Goal: Information Seeking & Learning: Compare options

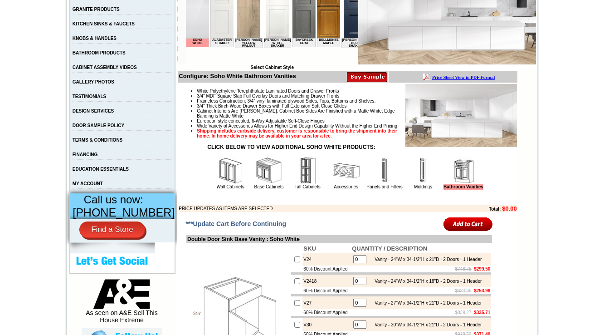
scroll to position [218, 0]
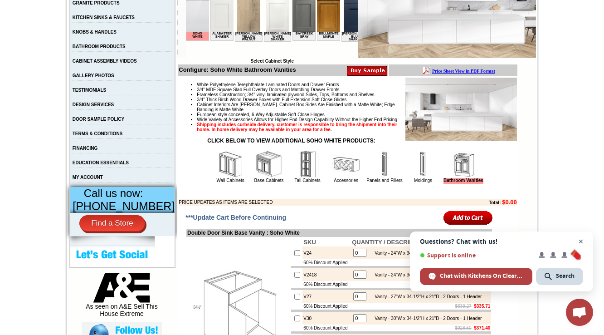
click at [582, 240] on span "Open chat" at bounding box center [581, 241] width 11 height 11
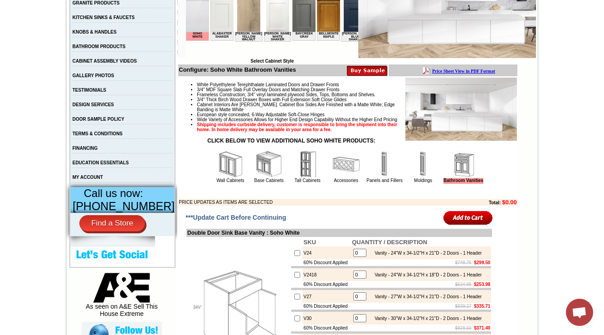
click at [416, 178] on img at bounding box center [423, 164] width 27 height 27
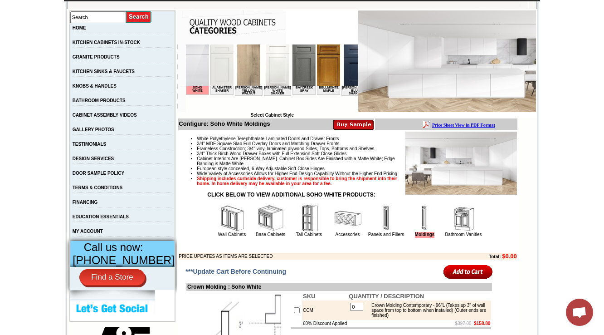
scroll to position [181, 0]
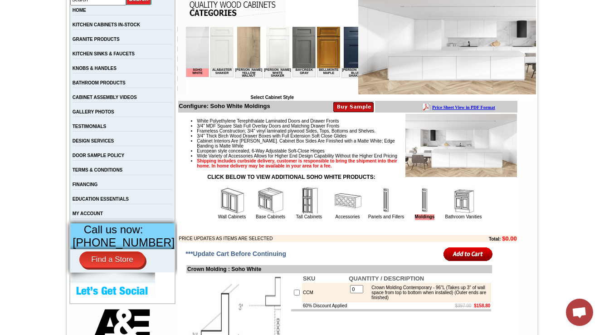
click at [383, 214] on img at bounding box center [386, 200] width 27 height 27
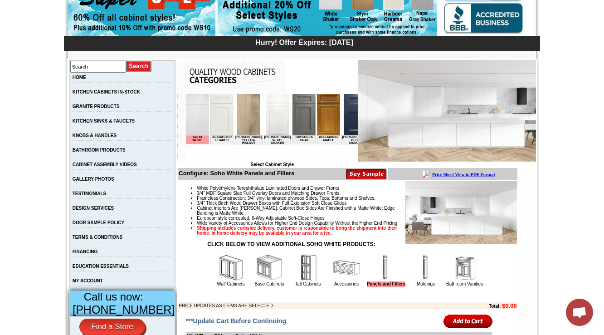
scroll to position [218, 0]
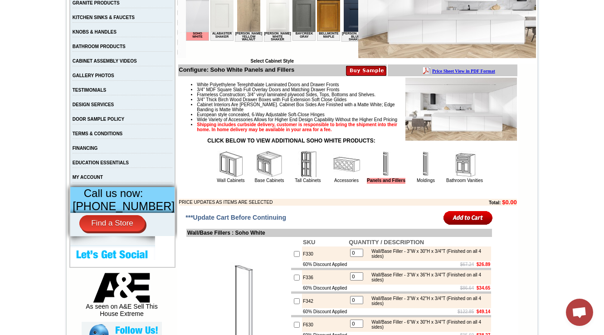
click at [339, 178] on img at bounding box center [346, 164] width 27 height 27
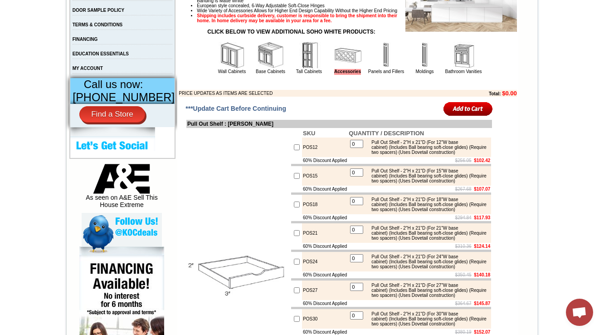
scroll to position [290, 0]
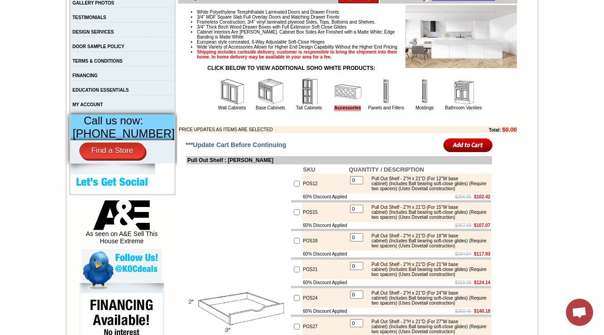
click at [373, 105] on img at bounding box center [386, 91] width 27 height 27
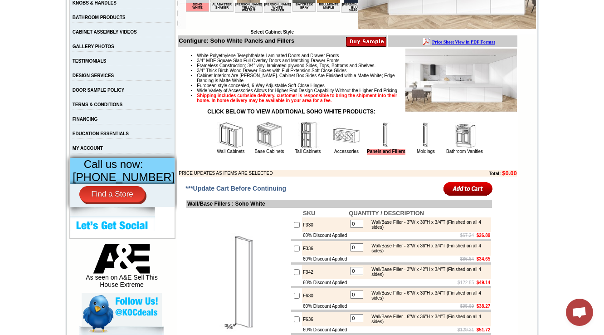
scroll to position [254, 0]
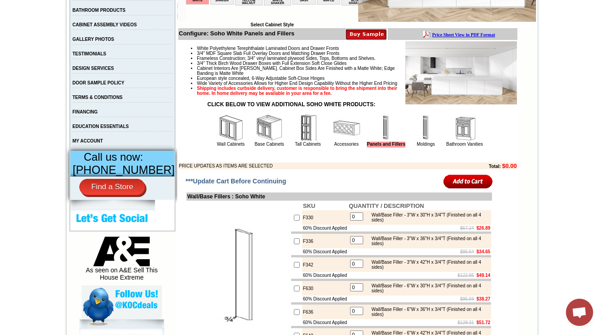
click at [419, 142] on img at bounding box center [425, 127] width 27 height 27
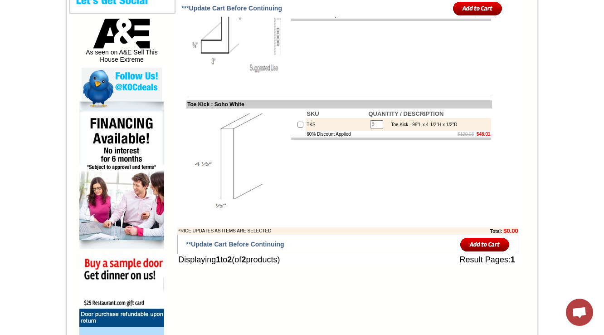
scroll to position [218, 0]
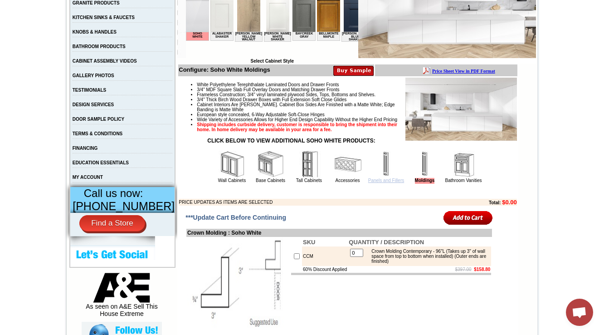
click at [377, 183] on link "Panels and Fillers" at bounding box center [386, 180] width 36 height 5
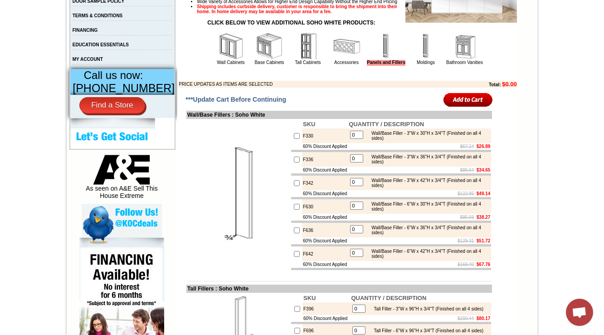
scroll to position [327, 0]
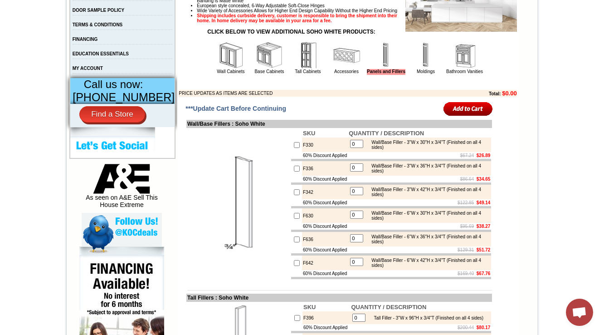
click at [418, 56] on img at bounding box center [425, 55] width 27 height 27
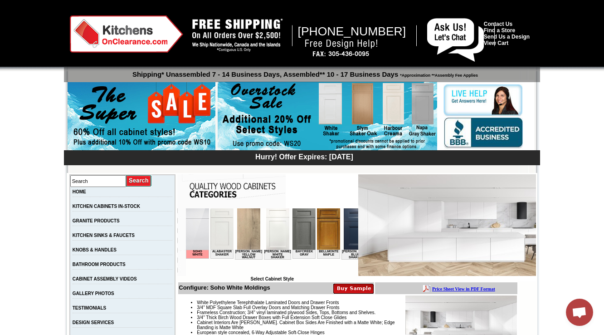
scroll to position [0, 637]
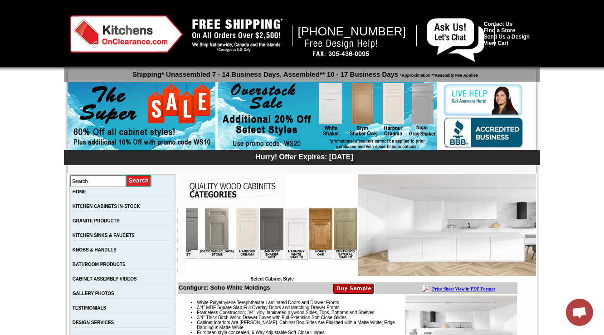
click at [309, 231] on img at bounding box center [320, 228] width 23 height 41
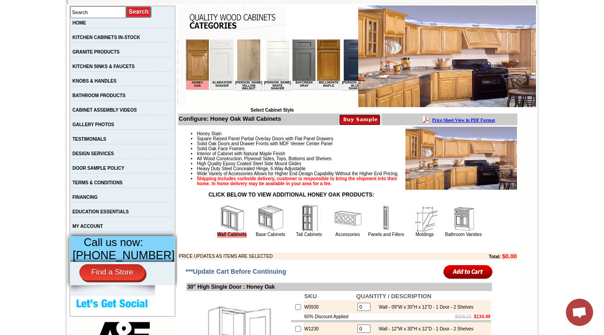
scroll to position [290, 0]
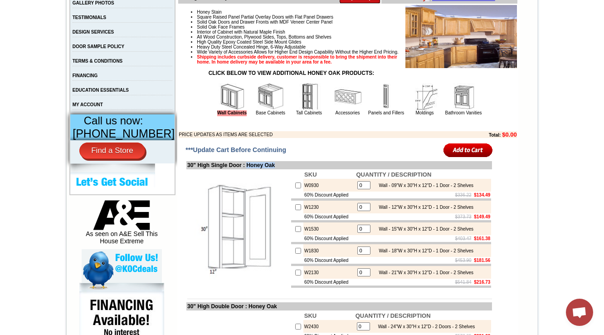
drag, startPoint x: 249, startPoint y: 181, endPoint x: 283, endPoint y: 181, distance: 34.5
click at [283, 169] on td "30" High Single Door : Honey Oak" at bounding box center [339, 165] width 306 height 8
copy td "Honey Oak"
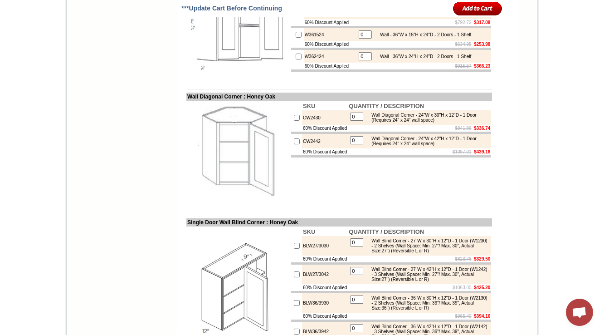
scroll to position [1838, 0]
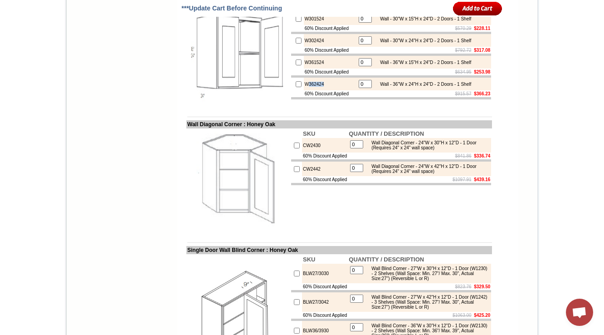
click at [266, 106] on img at bounding box center [238, 55] width 102 height 102
click at [313, 90] on td "W362424" at bounding box center [330, 84] width 53 height 13
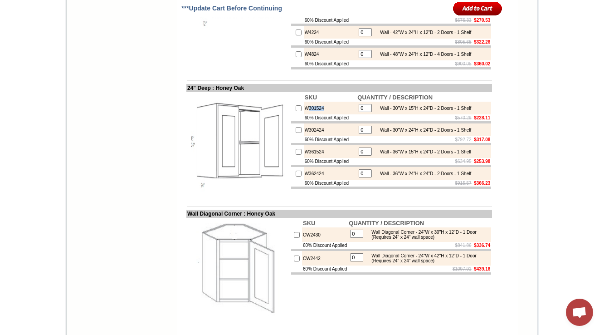
scroll to position [1785, 0]
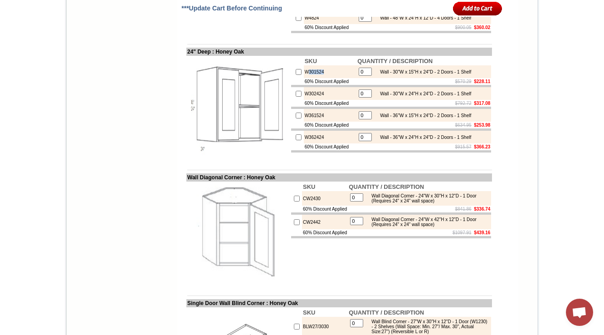
click at [256, 148] on img at bounding box center [238, 108] width 102 height 102
click at [308, 78] on td "W301524" at bounding box center [330, 71] width 53 height 13
